Goal: Check status: Check status

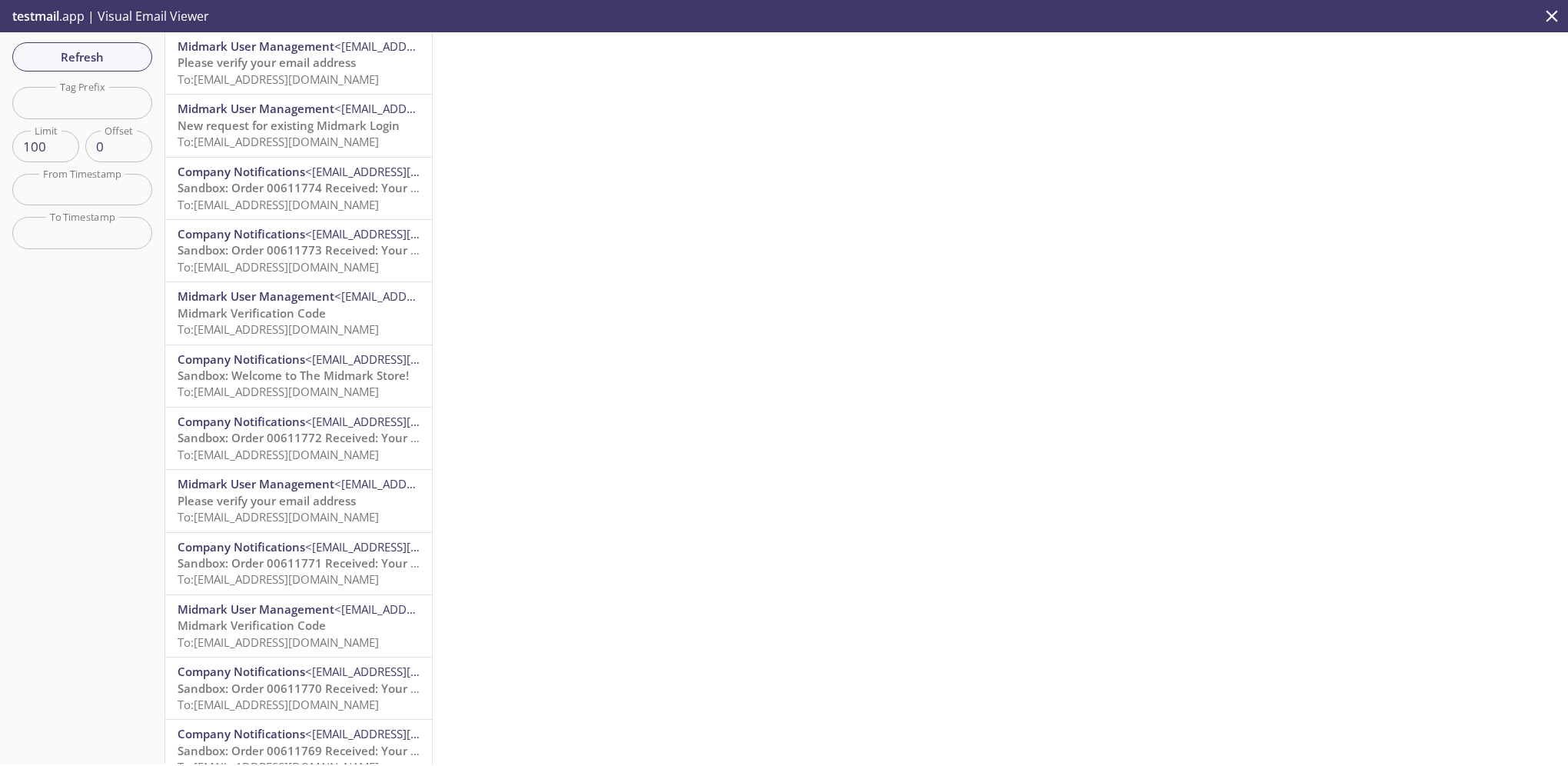
click at [259, 184] on span "Sandbox: Order 00611774 Received: Your order is being processed!" at bounding box center [362, 188] width 369 height 15
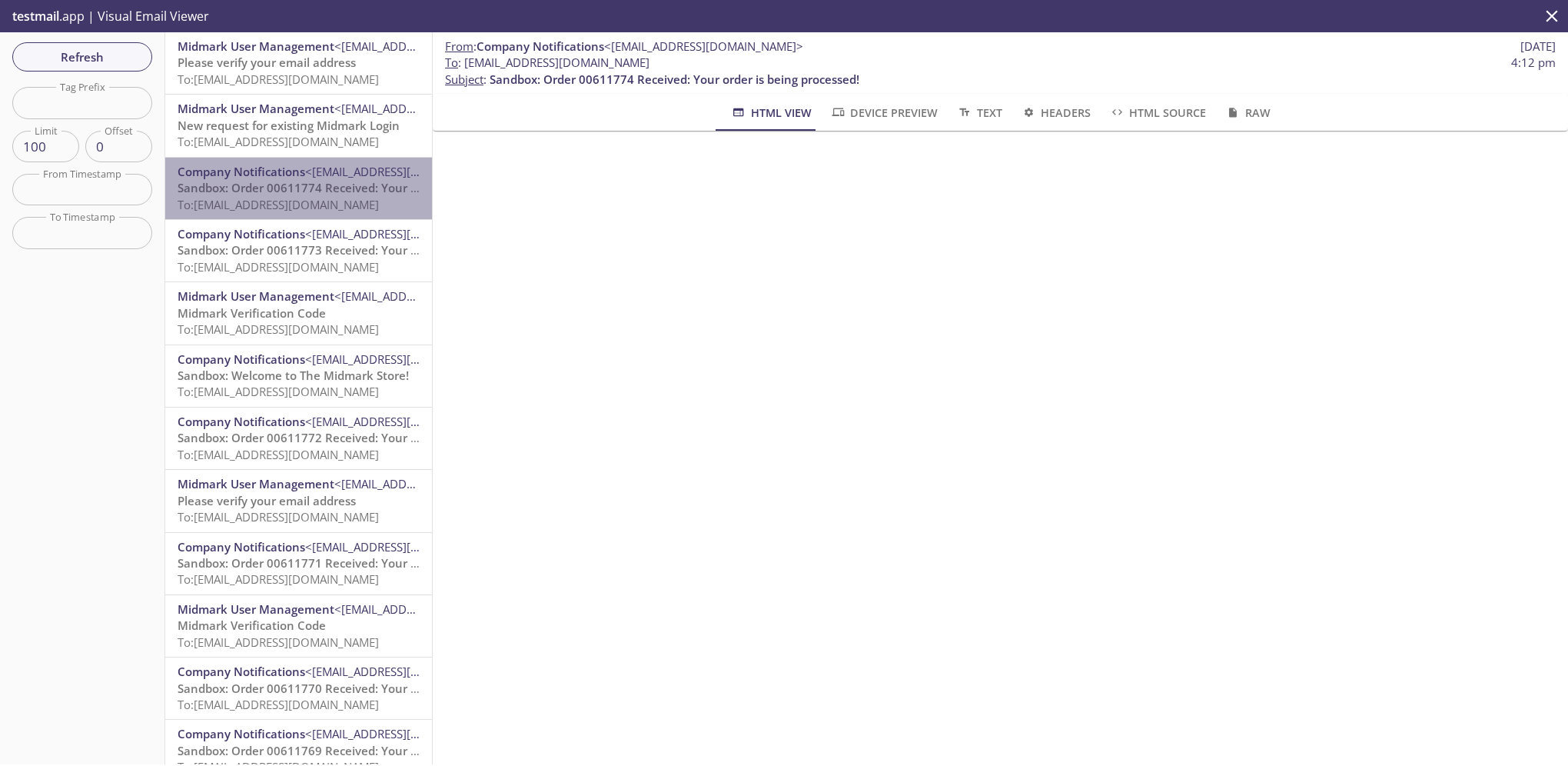
click at [299, 184] on span "Sandbox: Order 00611774 Received: Your order is being processed!" at bounding box center [362, 188] width 369 height 15
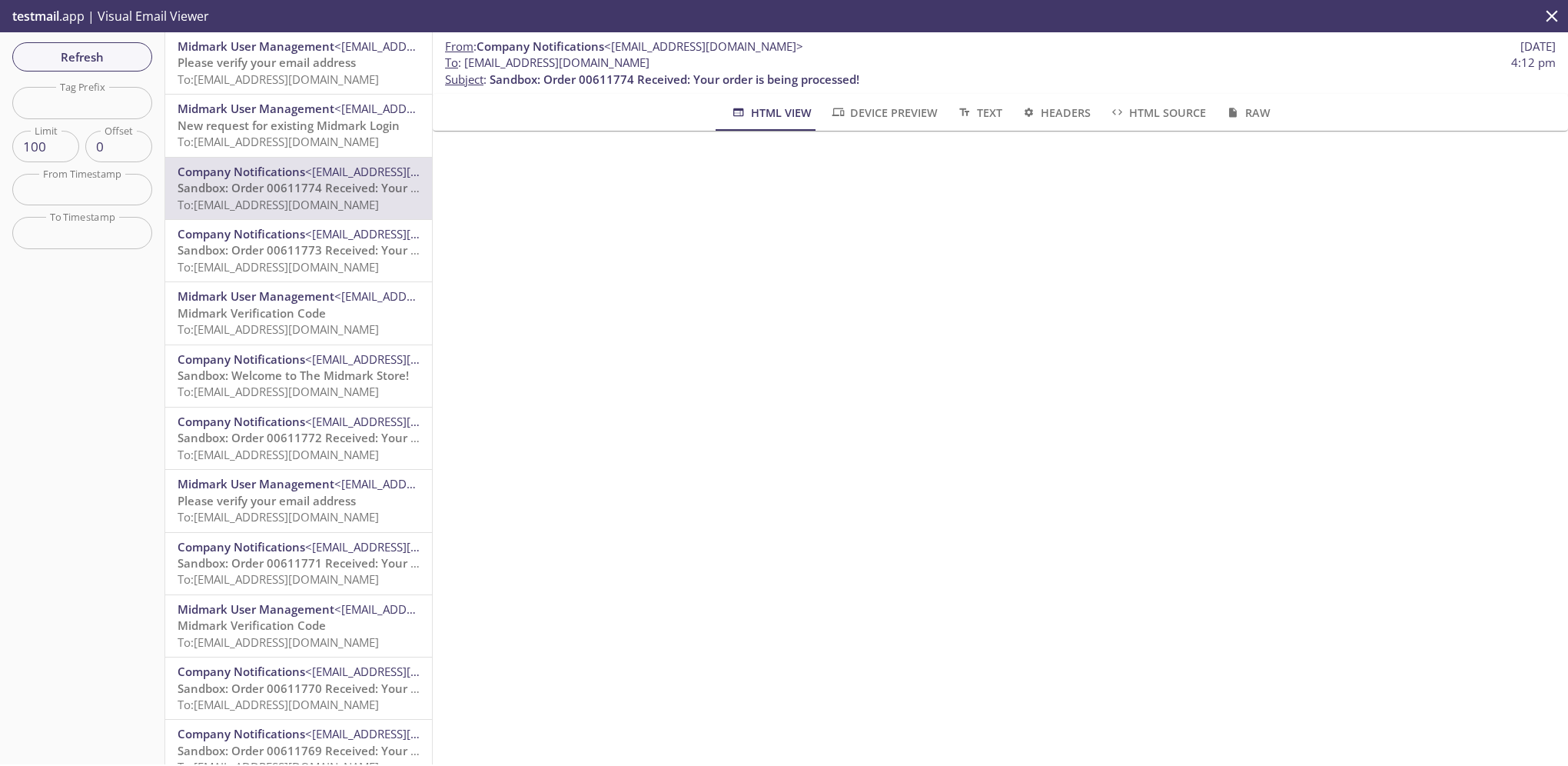
drag, startPoint x: 286, startPoint y: 184, endPoint x: 276, endPoint y: 184, distance: 10.0
click at [276, 184] on span "Sandbox: Order 00611774 Received: Your order is being processed!" at bounding box center [362, 188] width 369 height 15
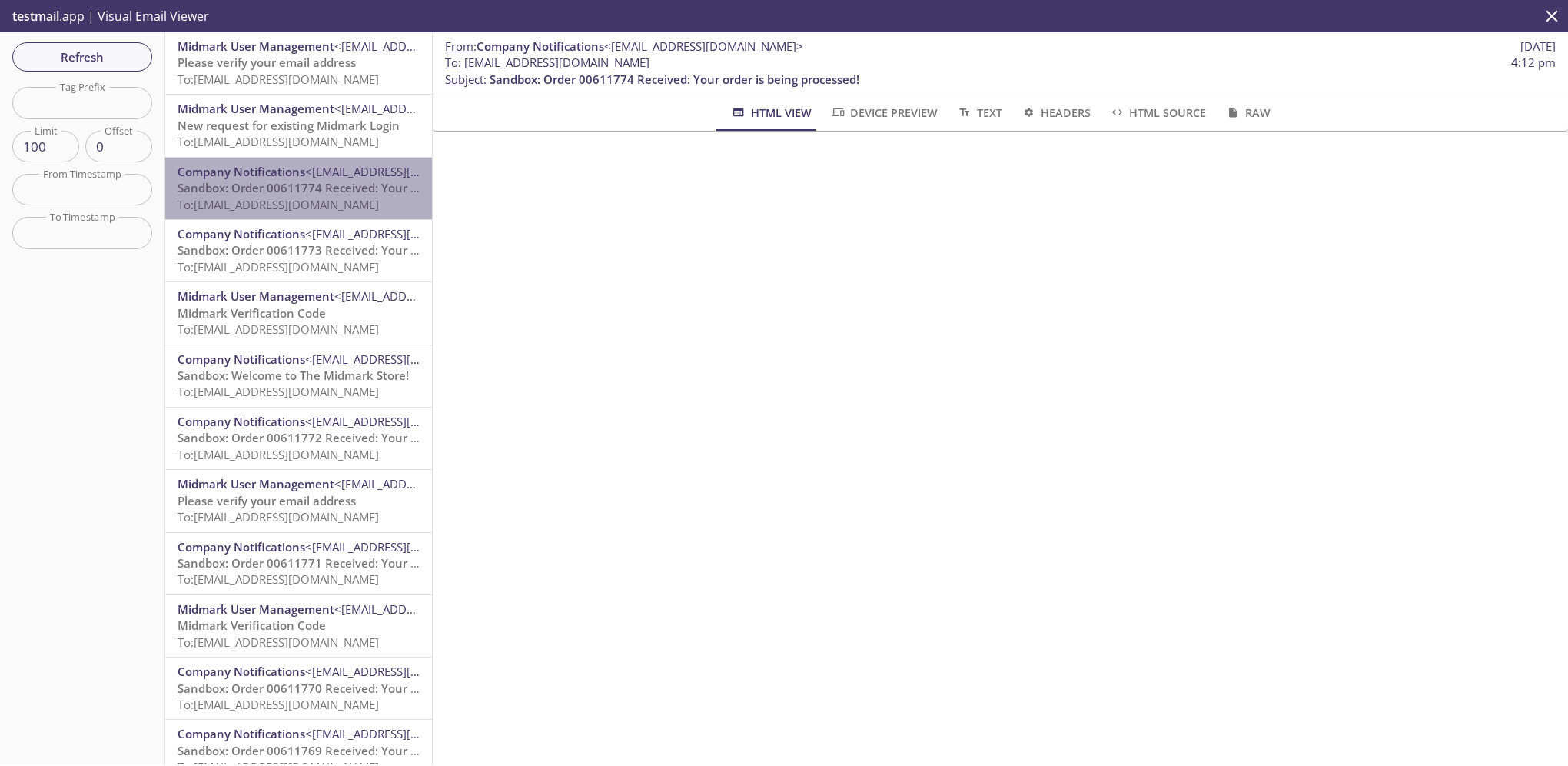
click at [343, 190] on span "Sandbox: Order 00611774 Received: Your order is being processed!" at bounding box center [362, 188] width 369 height 15
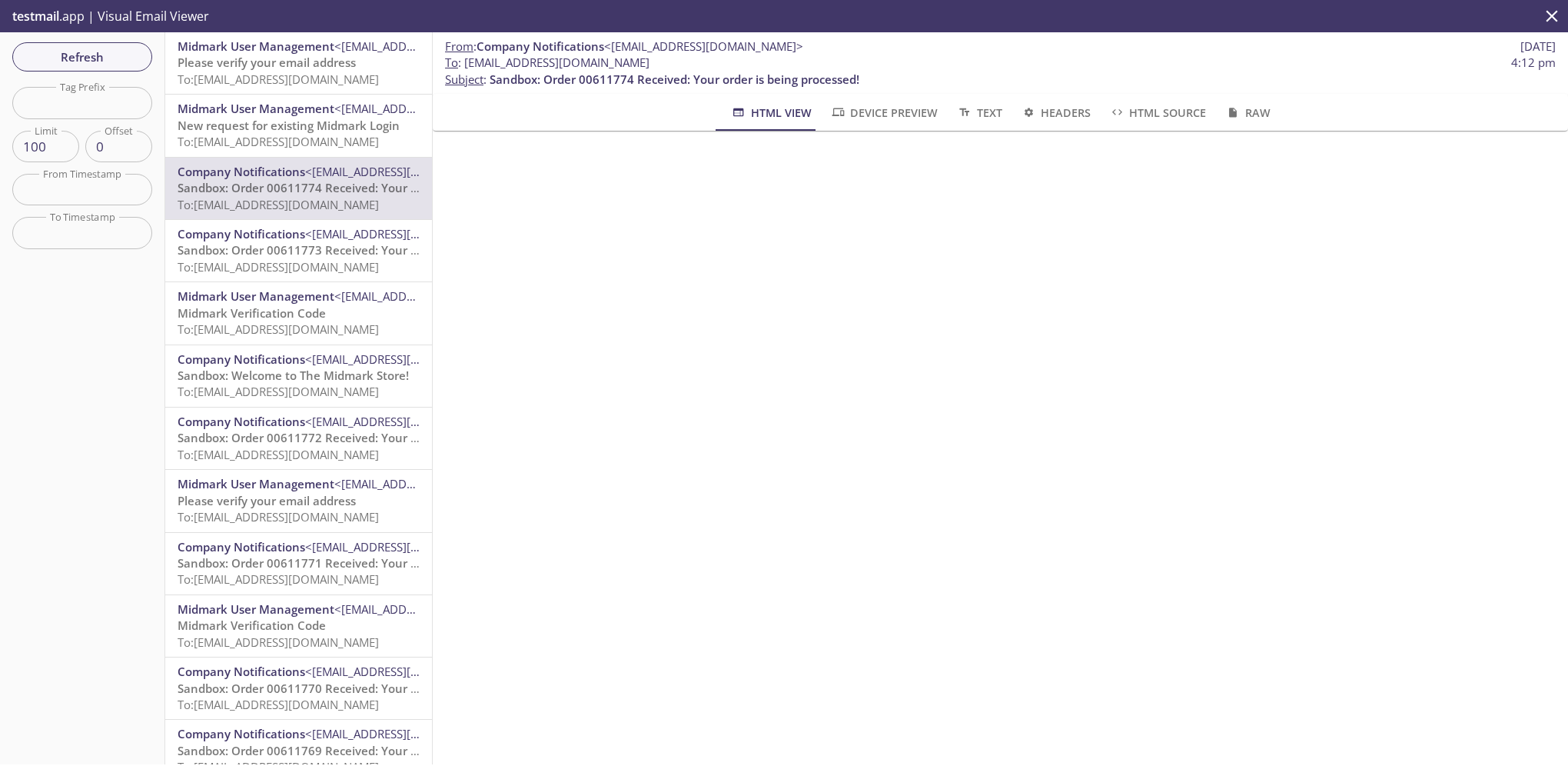
click at [1556, 15] on icon "close" at bounding box center [1552, 16] width 20 height 20
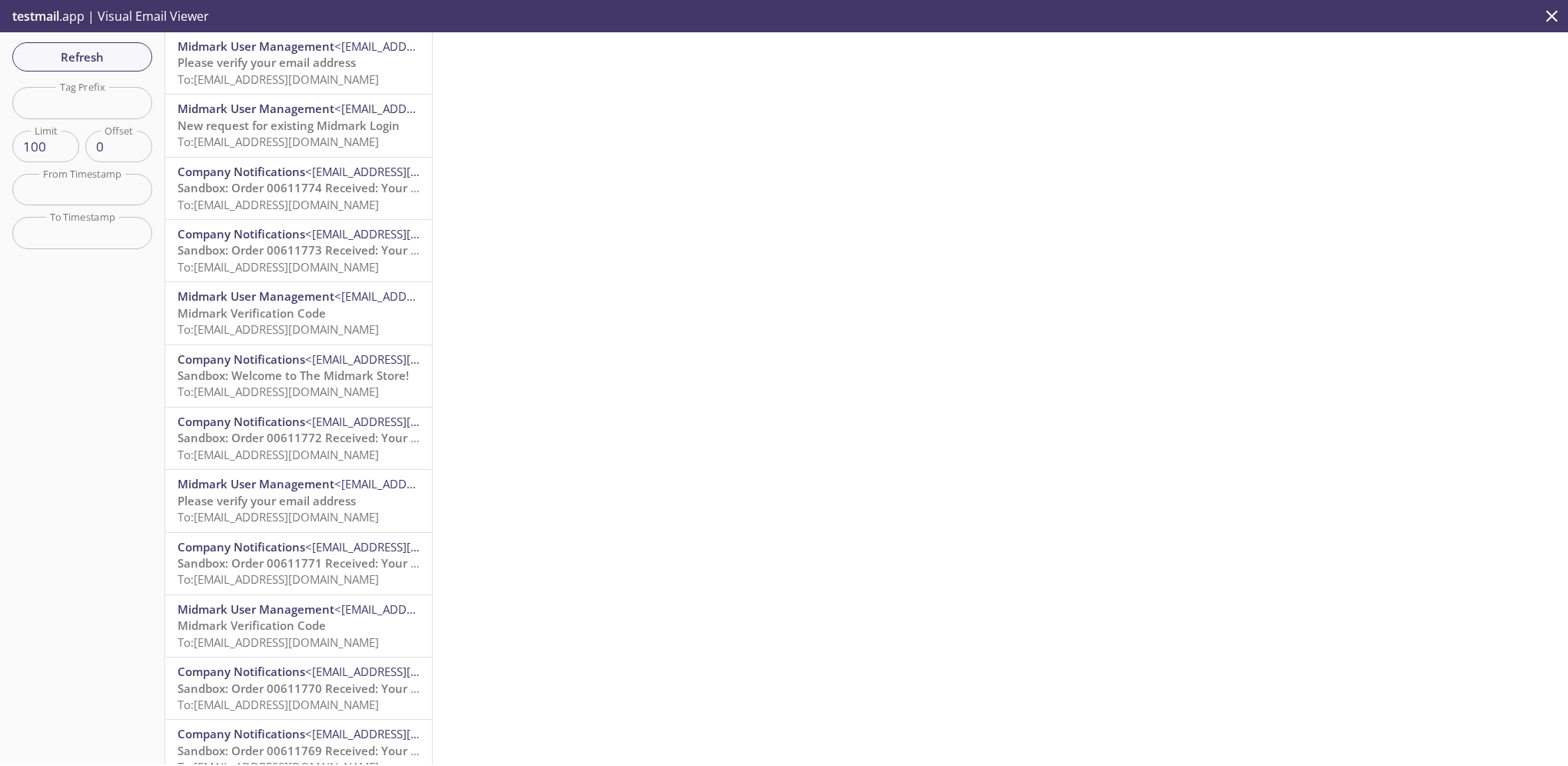
click at [330, 195] on p "Sandbox: Order 00611774 Received: Your order is being processed! To: ecommerce.…" at bounding box center [298, 196] width 242 height 33
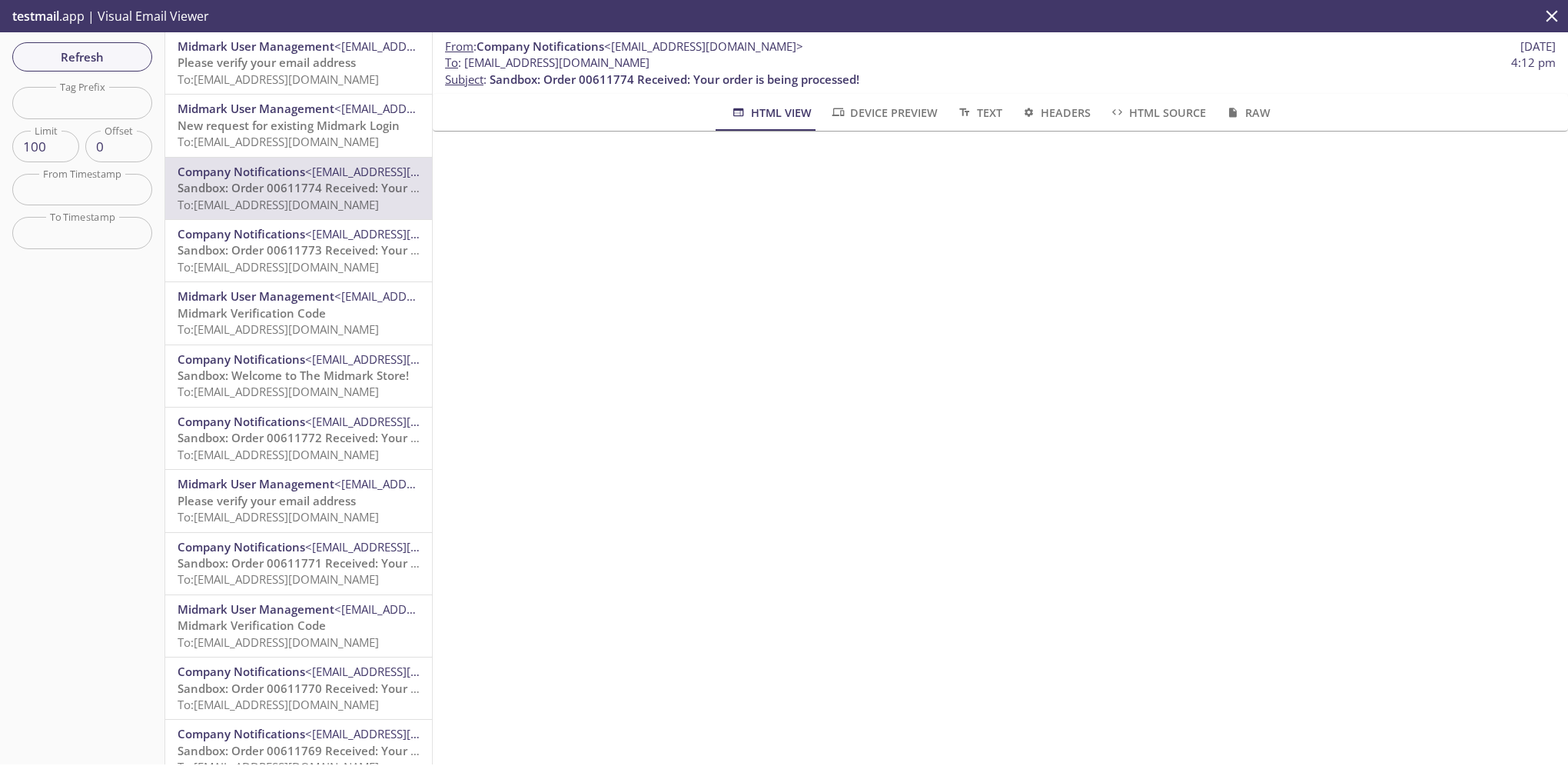
click at [1164, 112] on span "HTML Source" at bounding box center [1158, 112] width 97 height 19
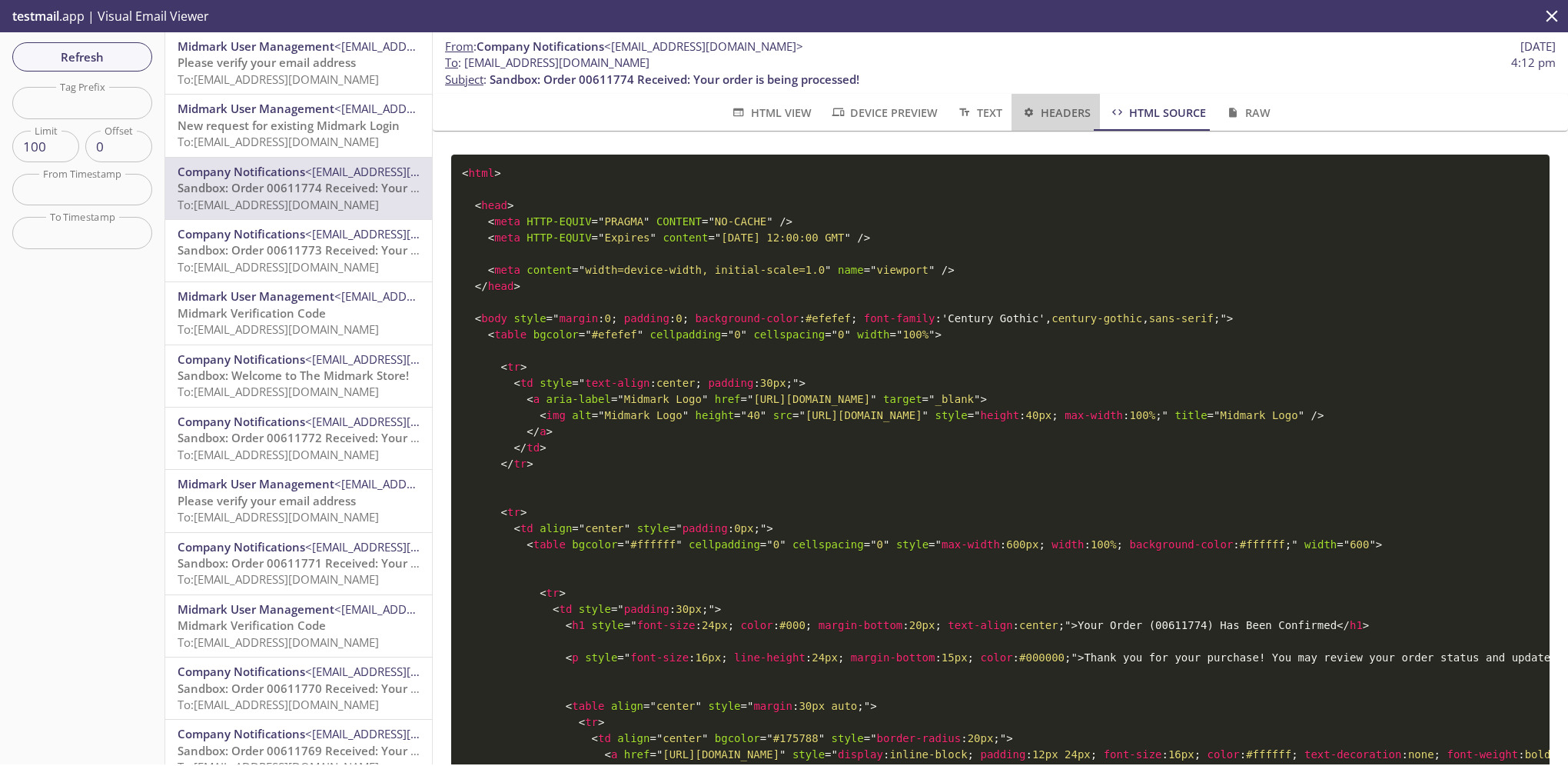
click at [1059, 116] on span "Headers" at bounding box center [1056, 112] width 70 height 19
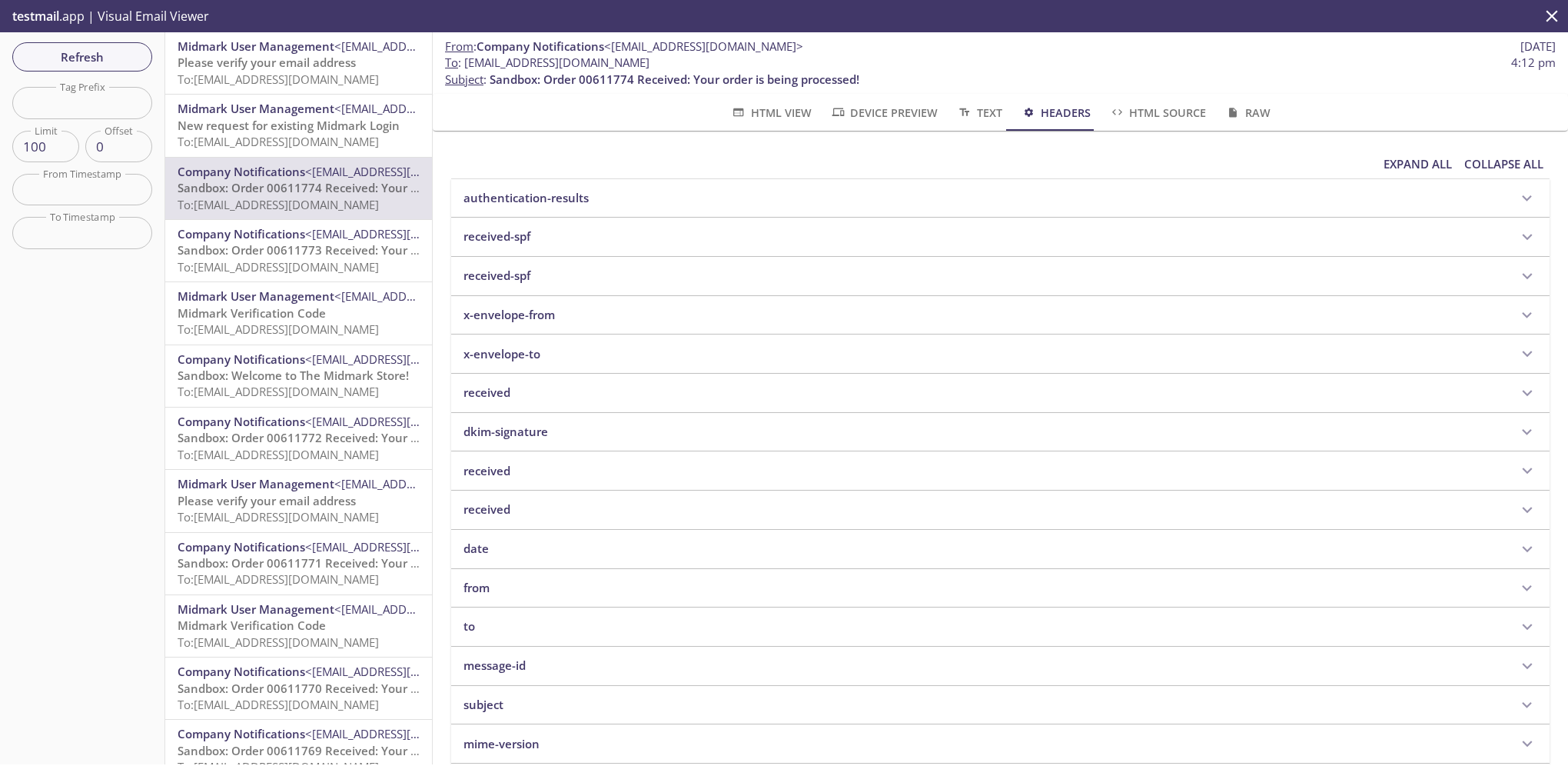
click at [968, 112] on span "Text" at bounding box center [979, 112] width 45 height 19
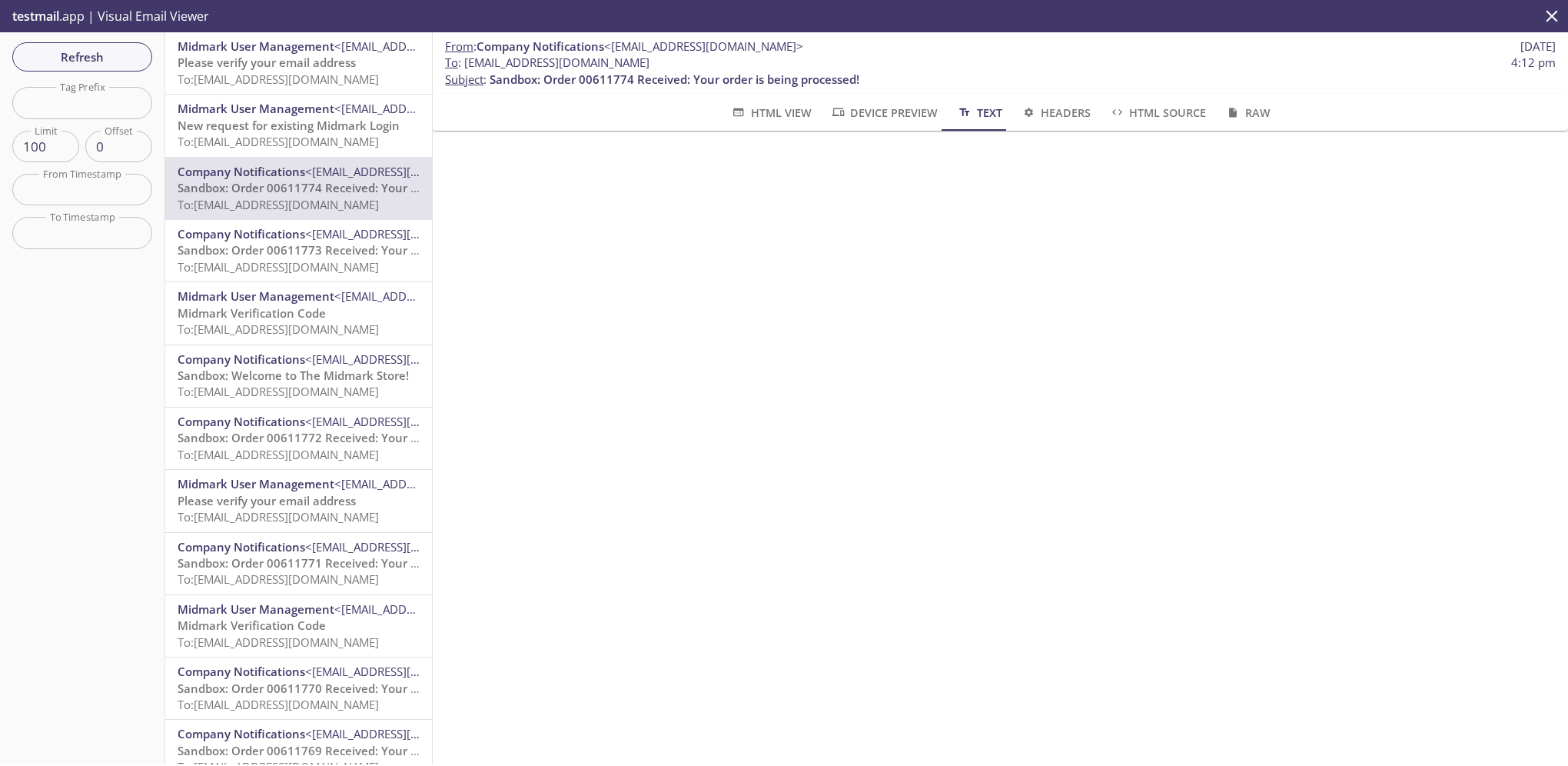
click at [859, 116] on span "Device Preview" at bounding box center [884, 112] width 107 height 19
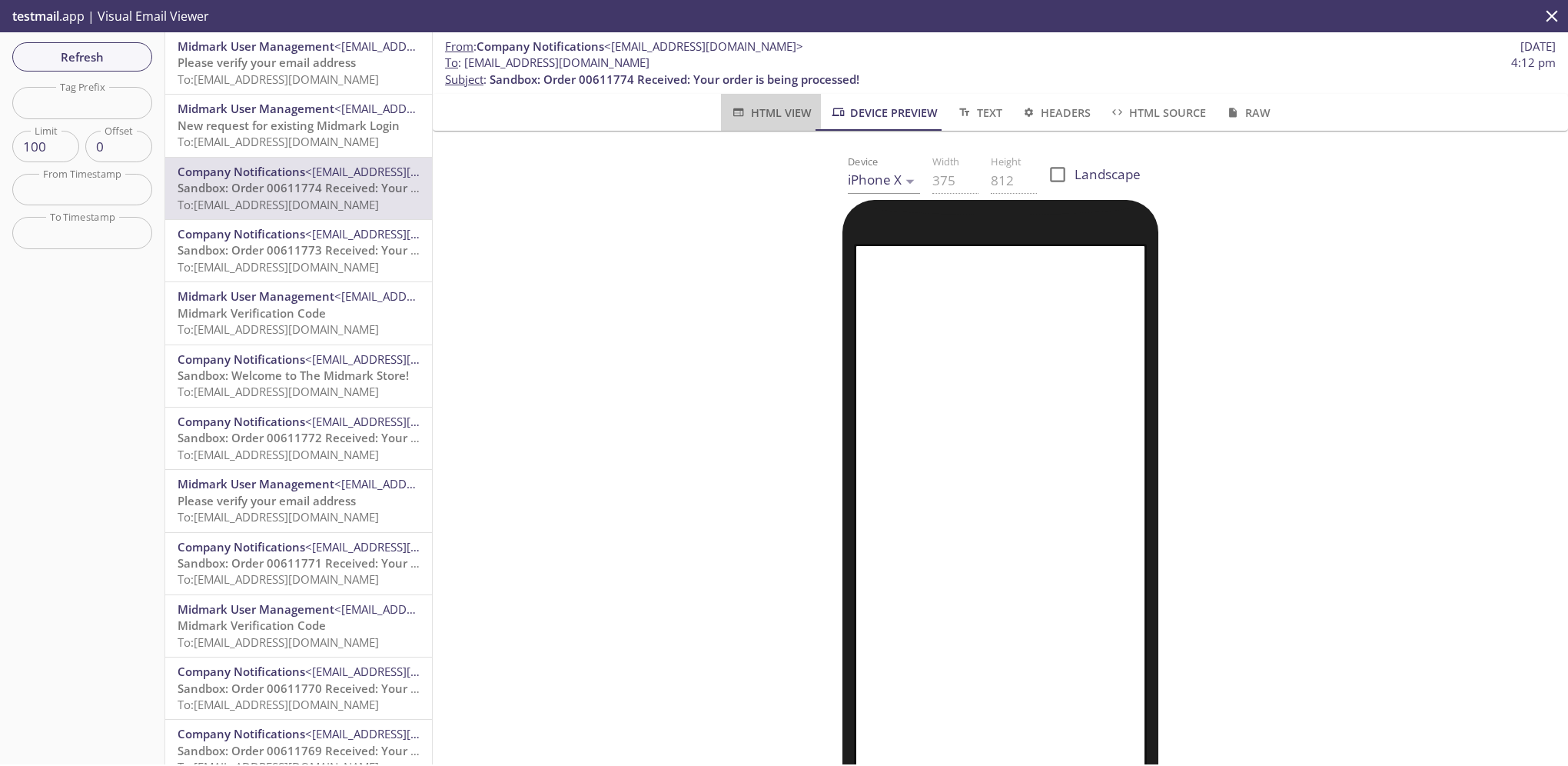
click at [768, 116] on span "HTML View" at bounding box center [771, 112] width 80 height 19
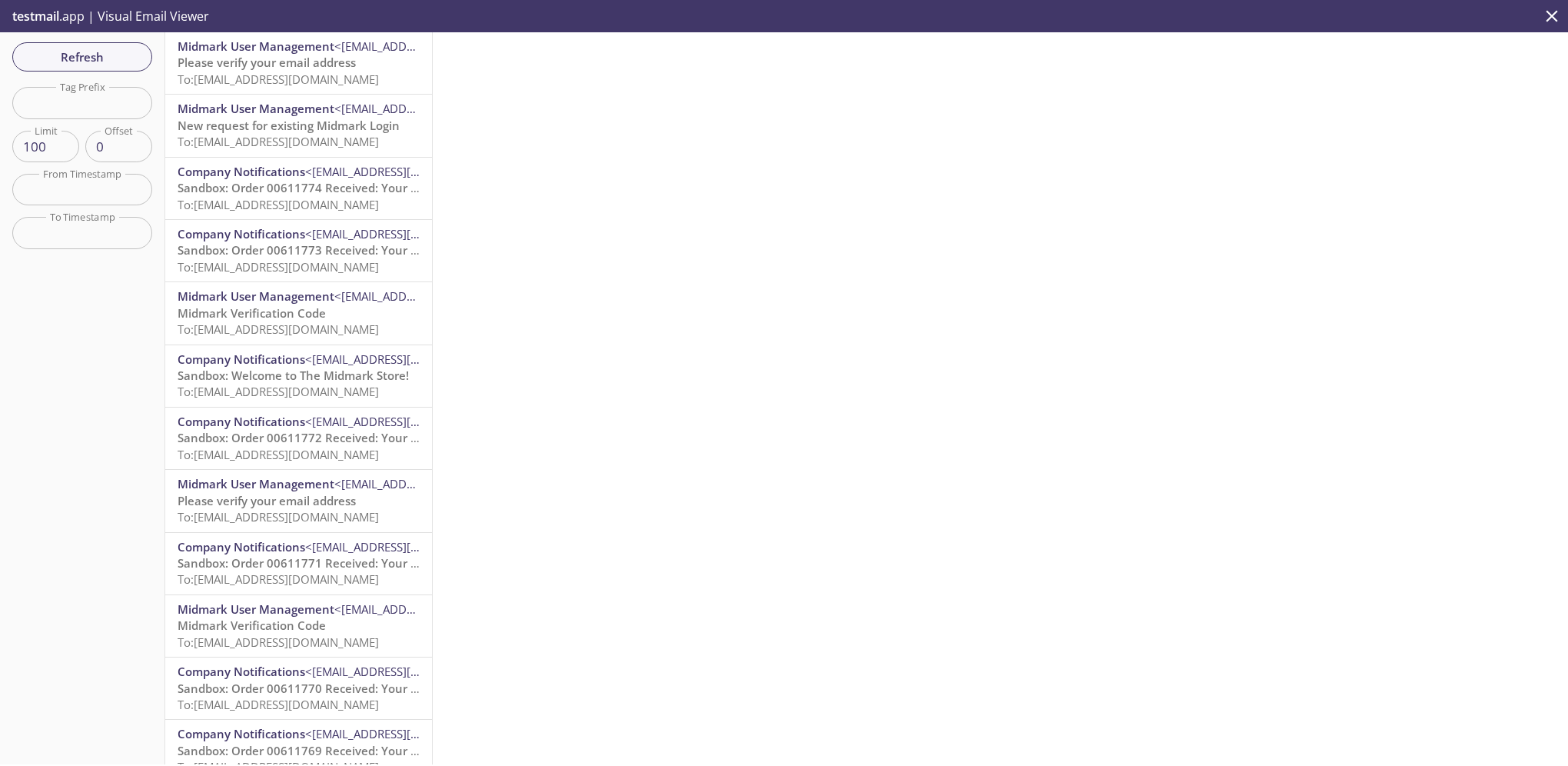
click at [342, 203] on span "To: ecommerce.kamtest5@inbox.testmail.app" at bounding box center [278, 204] width 201 height 15
click at [329, 186] on span "Sandbox: Order 00611774 Received: Your order is being processed!" at bounding box center [362, 188] width 369 height 15
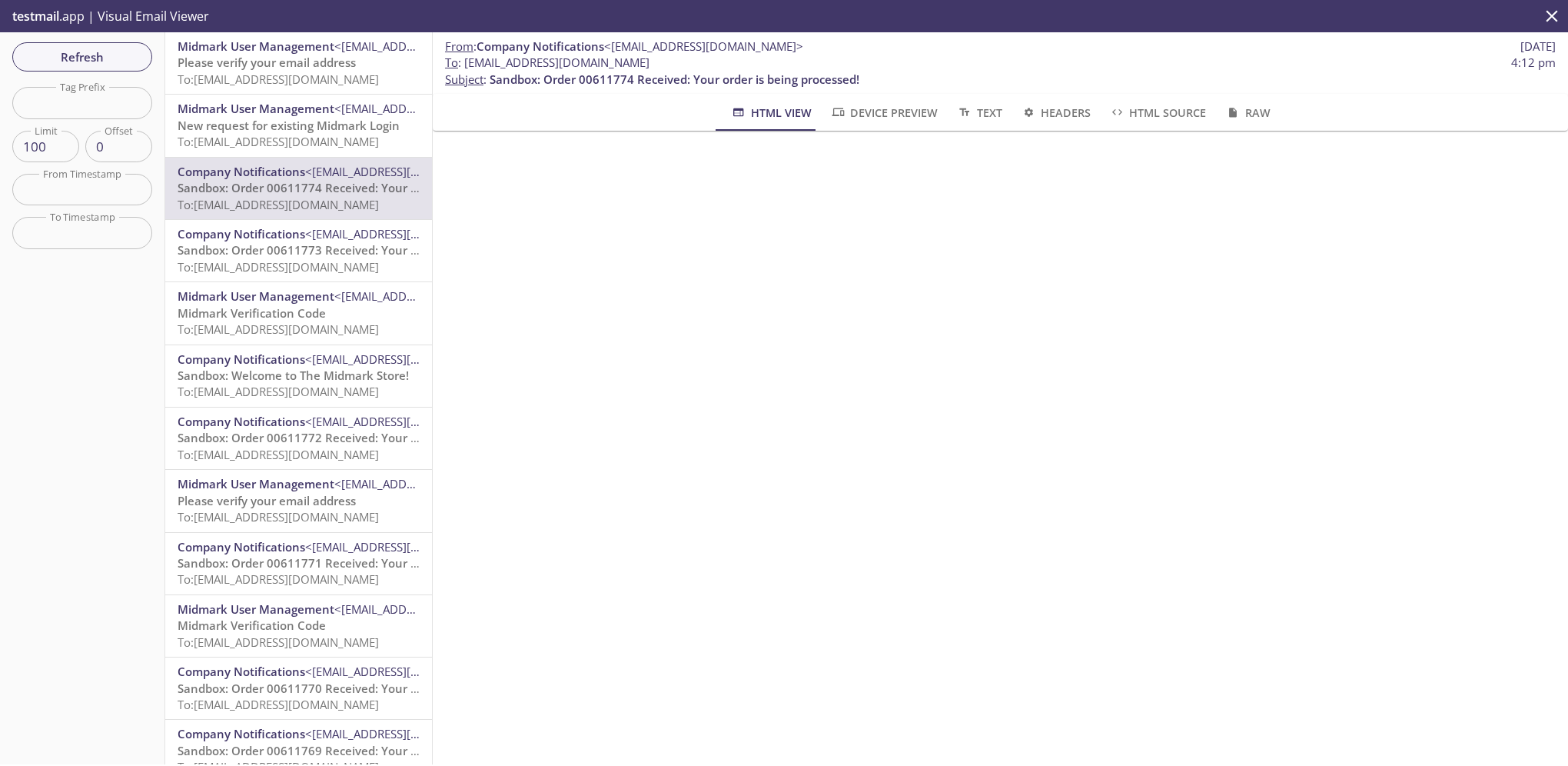
scroll to position [127, 0]
click at [1260, 101] on div "From : Company Notifications <do-not-reply@midmark.com> 22 Sep 2025 To : ecomme…" at bounding box center [1001, 399] width 1136 height 732
drag, startPoint x: 1260, startPoint y: 101, endPoint x: 1236, endPoint y: 113, distance: 26.8
click at [1236, 113] on span "Raw" at bounding box center [1247, 112] width 45 height 19
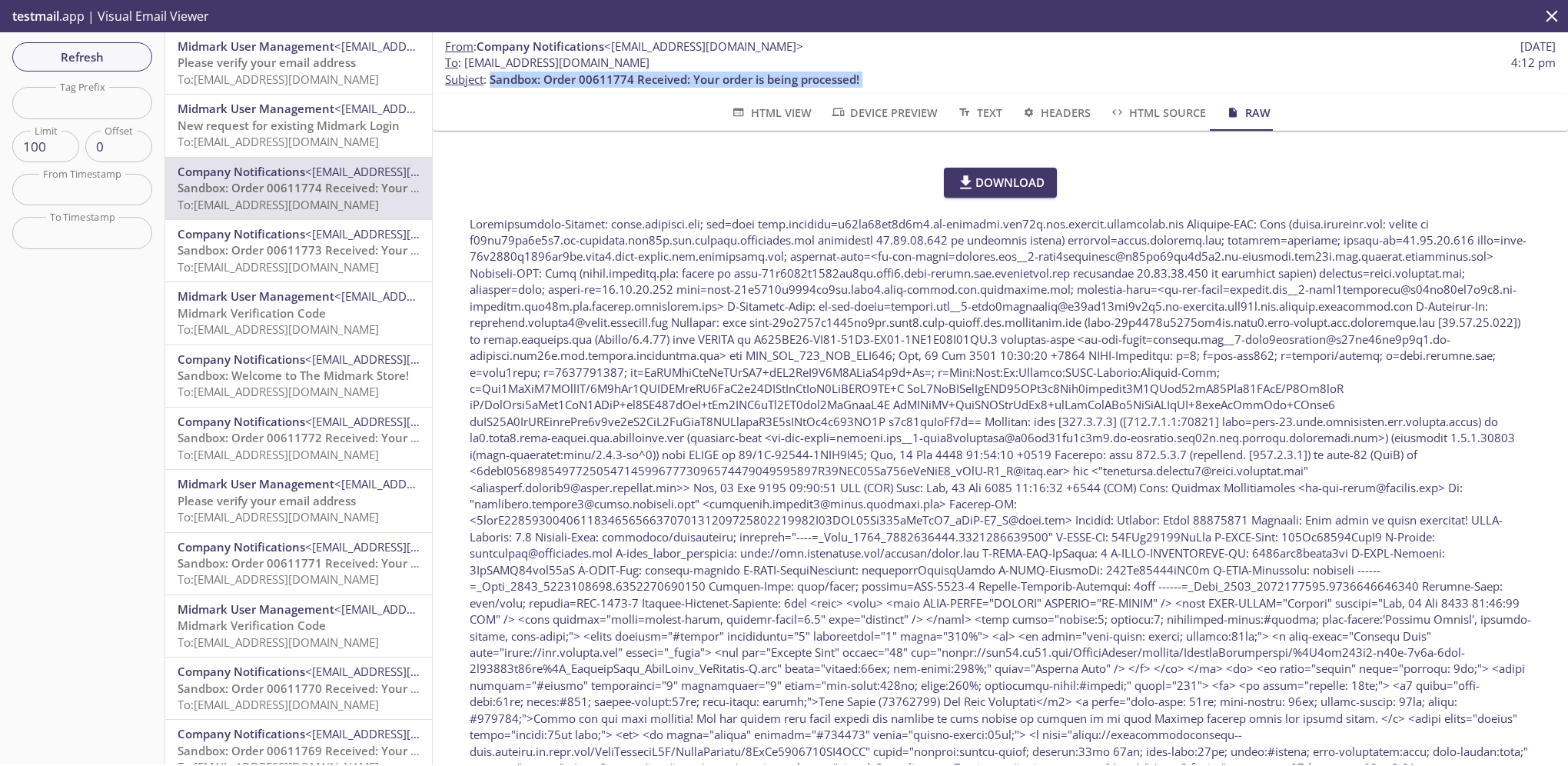
click at [770, 106] on span "HTML View" at bounding box center [771, 112] width 80 height 19
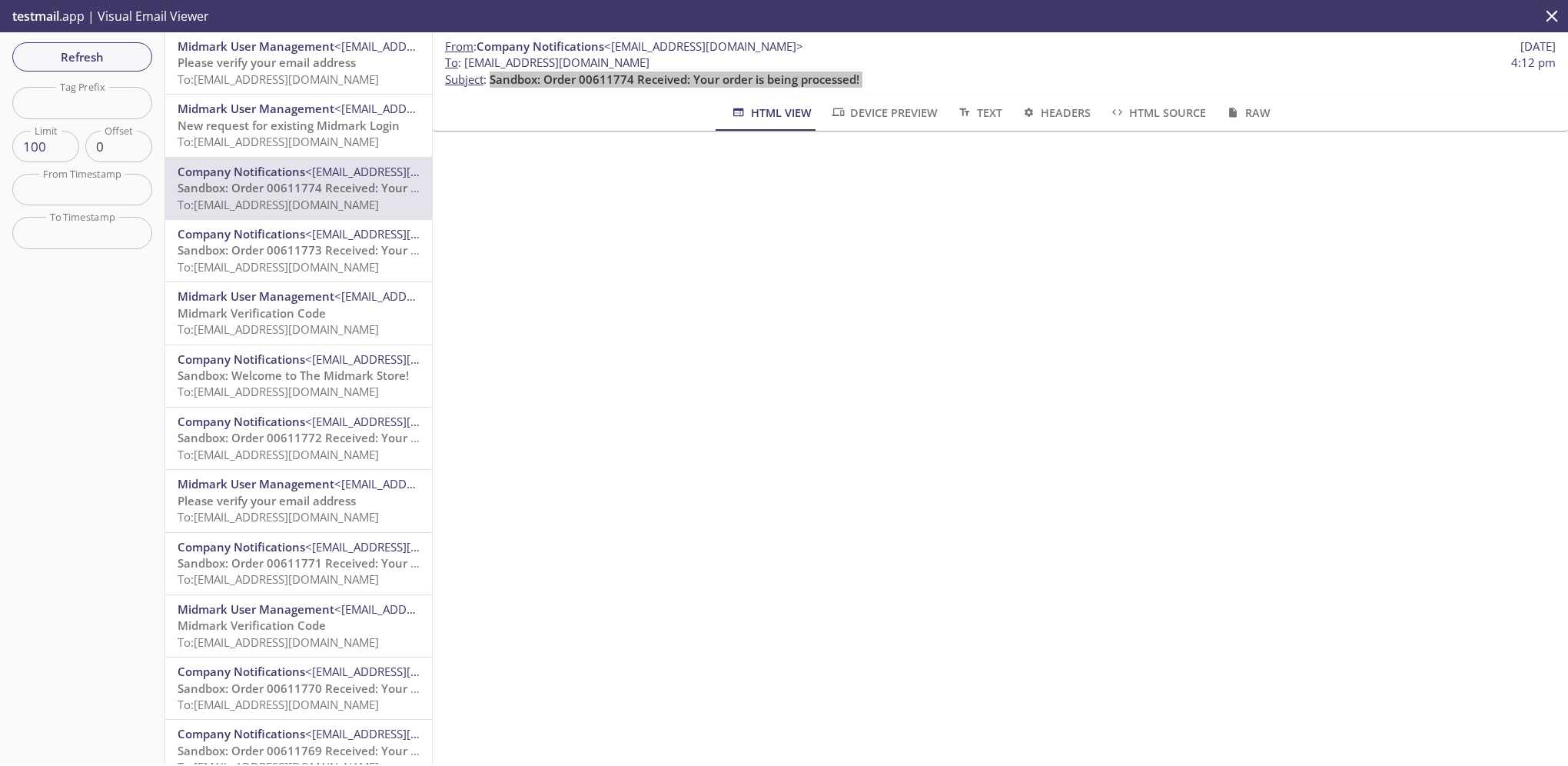
scroll to position [406, 0]
